Goal: Task Accomplishment & Management: Manage account settings

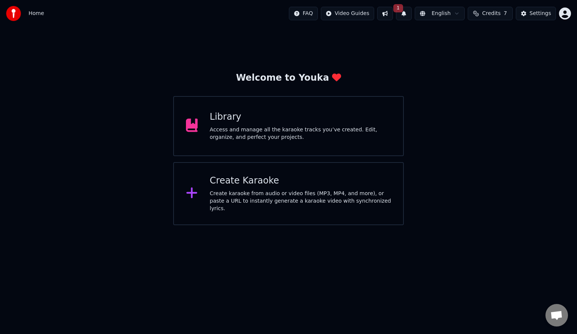
drag, startPoint x: 399, startPoint y: 11, endPoint x: 392, endPoint y: 14, distance: 7.1
click at [392, 14] on div "FAQ Video Guides 1 English Credits 7 Settings" at bounding box center [430, 14] width 282 height 14
click at [392, 14] on button at bounding box center [385, 14] width 16 height 14
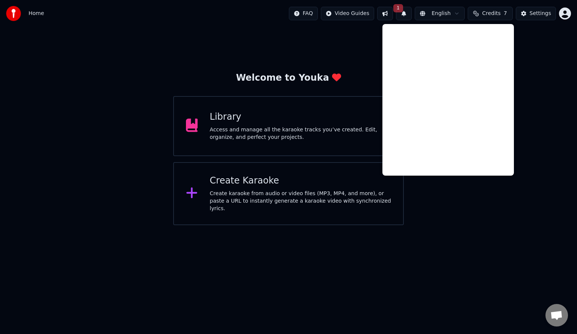
click at [392, 14] on button at bounding box center [385, 14] width 16 height 14
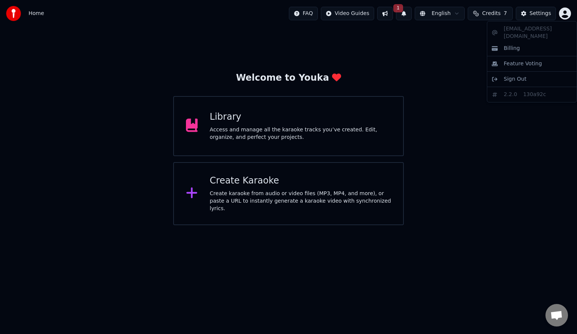
click at [568, 9] on html "Home FAQ Video Guides 1 English Credits 7 Settings Welcome to Youka Library Acc…" at bounding box center [288, 112] width 577 height 225
click at [529, 74] on div "Sign Out" at bounding box center [532, 79] width 86 height 12
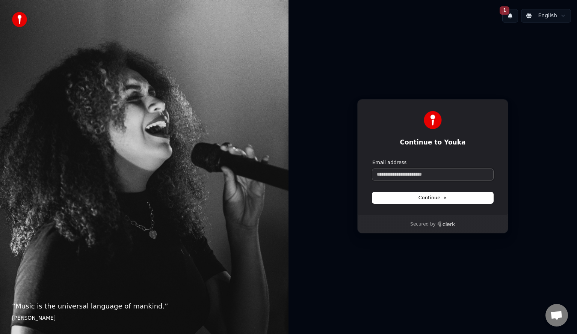
click at [419, 177] on input "Email address" at bounding box center [432, 174] width 121 height 11
click at [372, 159] on button "submit" at bounding box center [372, 159] width 0 height 0
type input "**********"
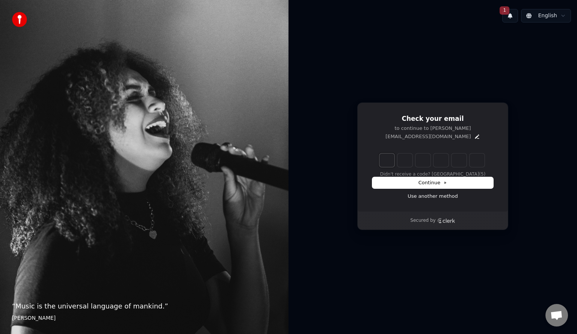
click at [389, 164] on input "Enter verification code. Digit 1" at bounding box center [386, 161] width 15 height 14
type input "******"
type input "*"
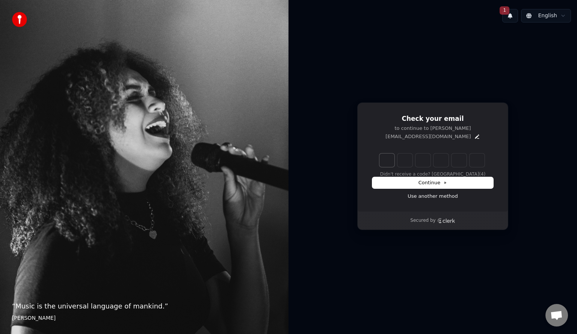
type input "*"
